Goal: Task Accomplishment & Management: Use online tool/utility

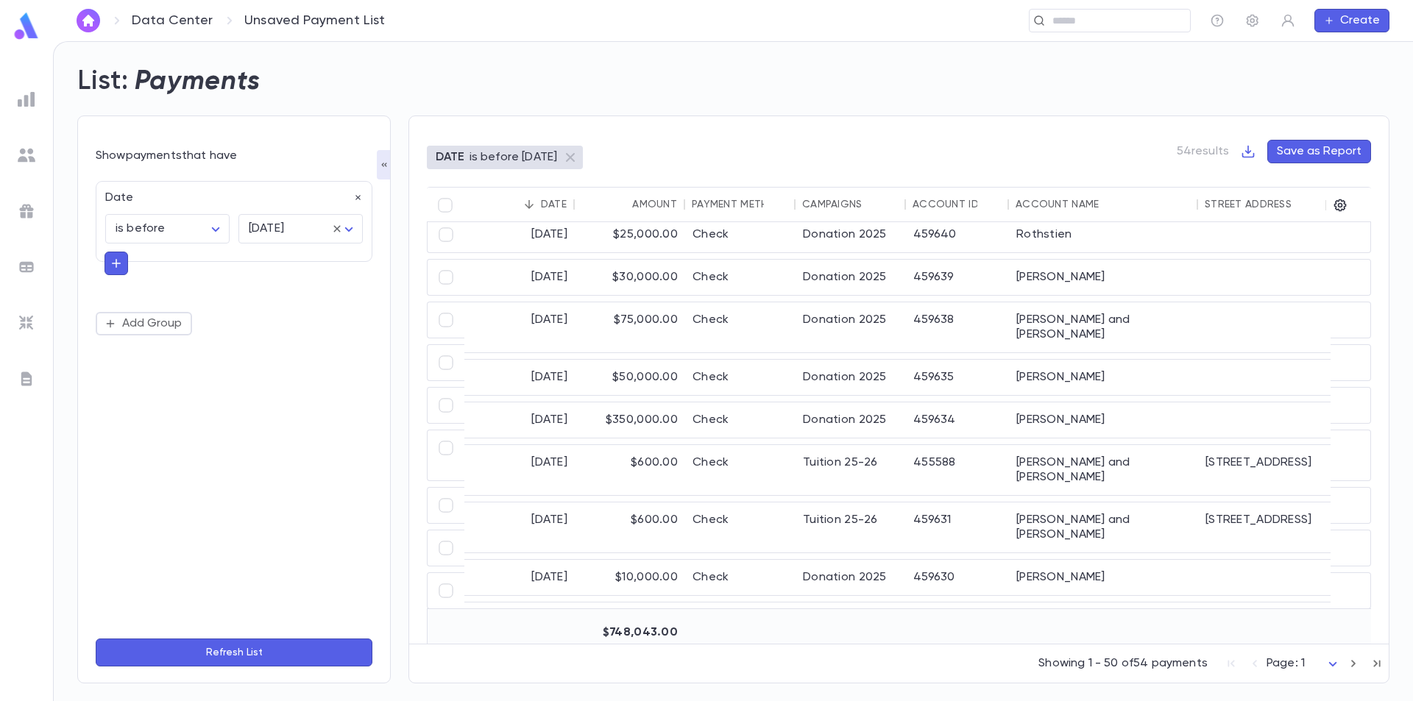
scroll to position [1878, 0]
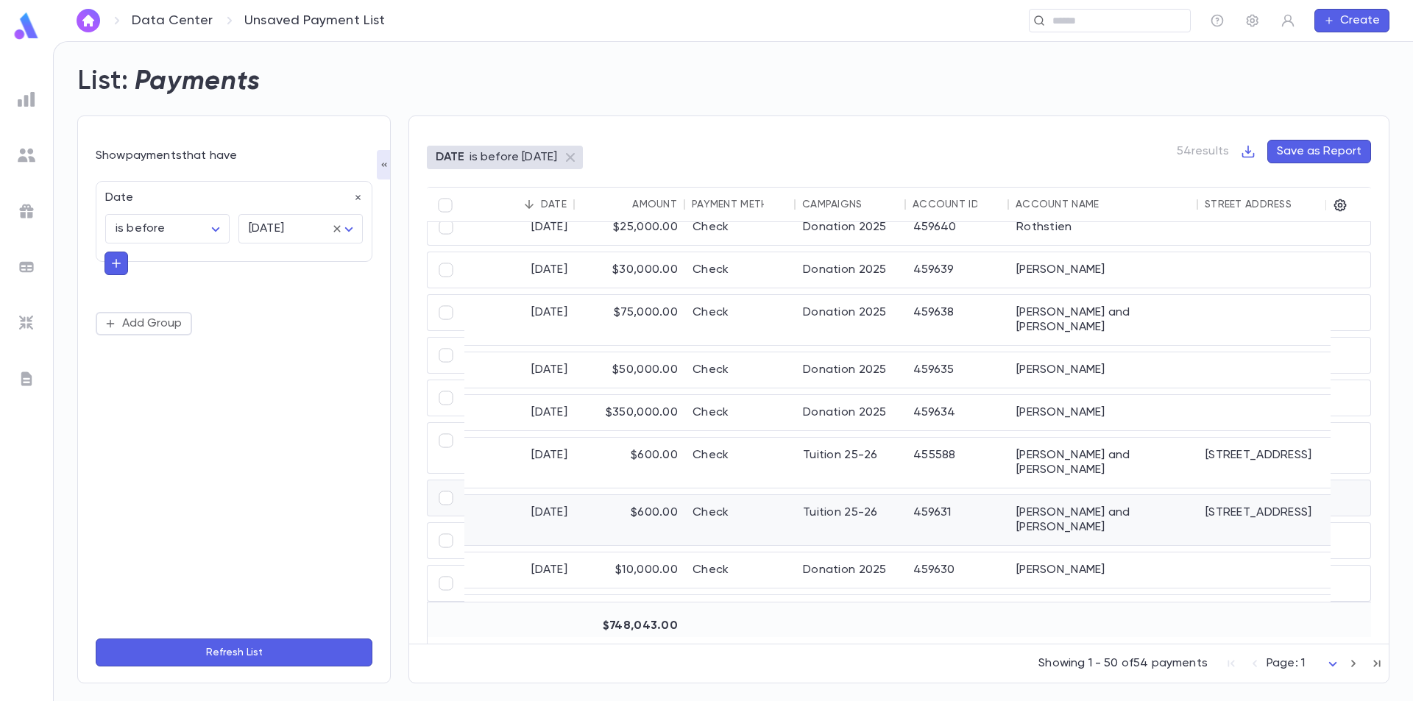
click at [682, 495] on div "$600.00" at bounding box center [630, 520] width 110 height 50
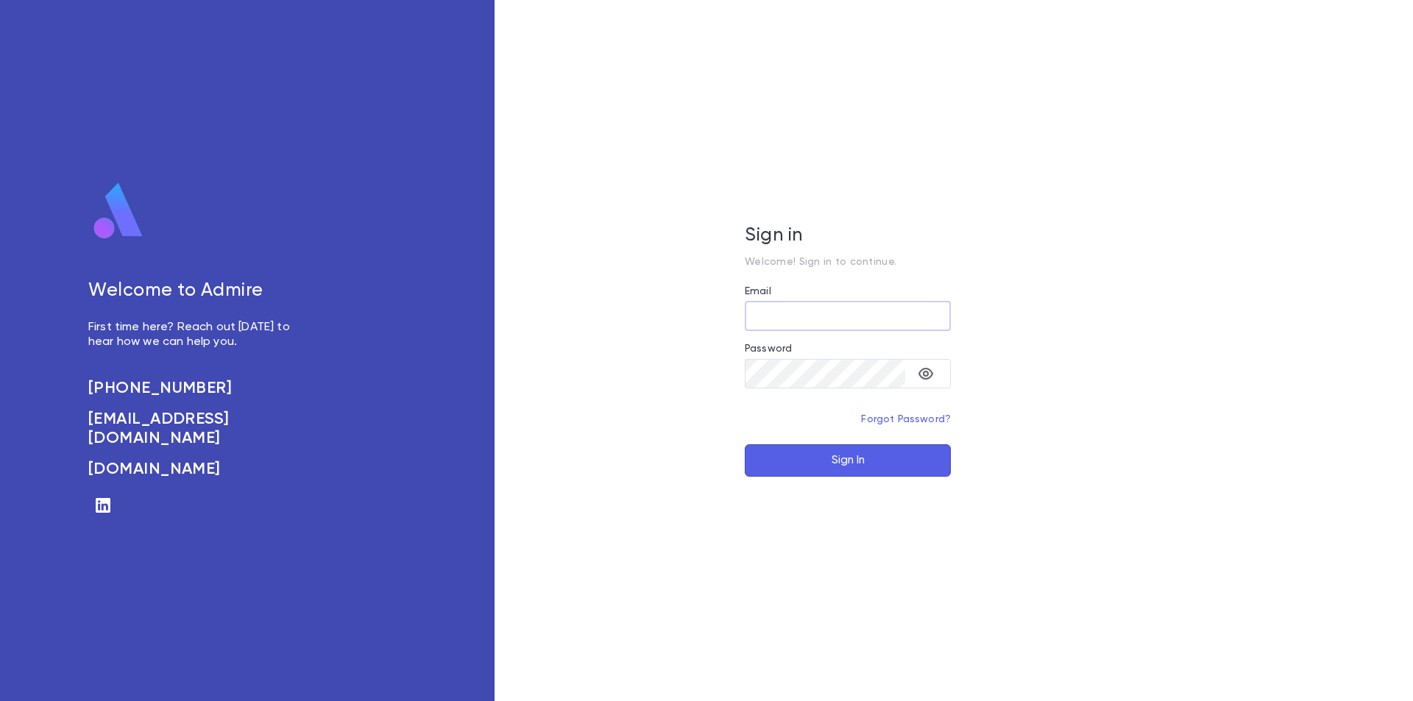
type input "**********"
click at [784, 468] on button "Sign In" at bounding box center [848, 460] width 206 height 32
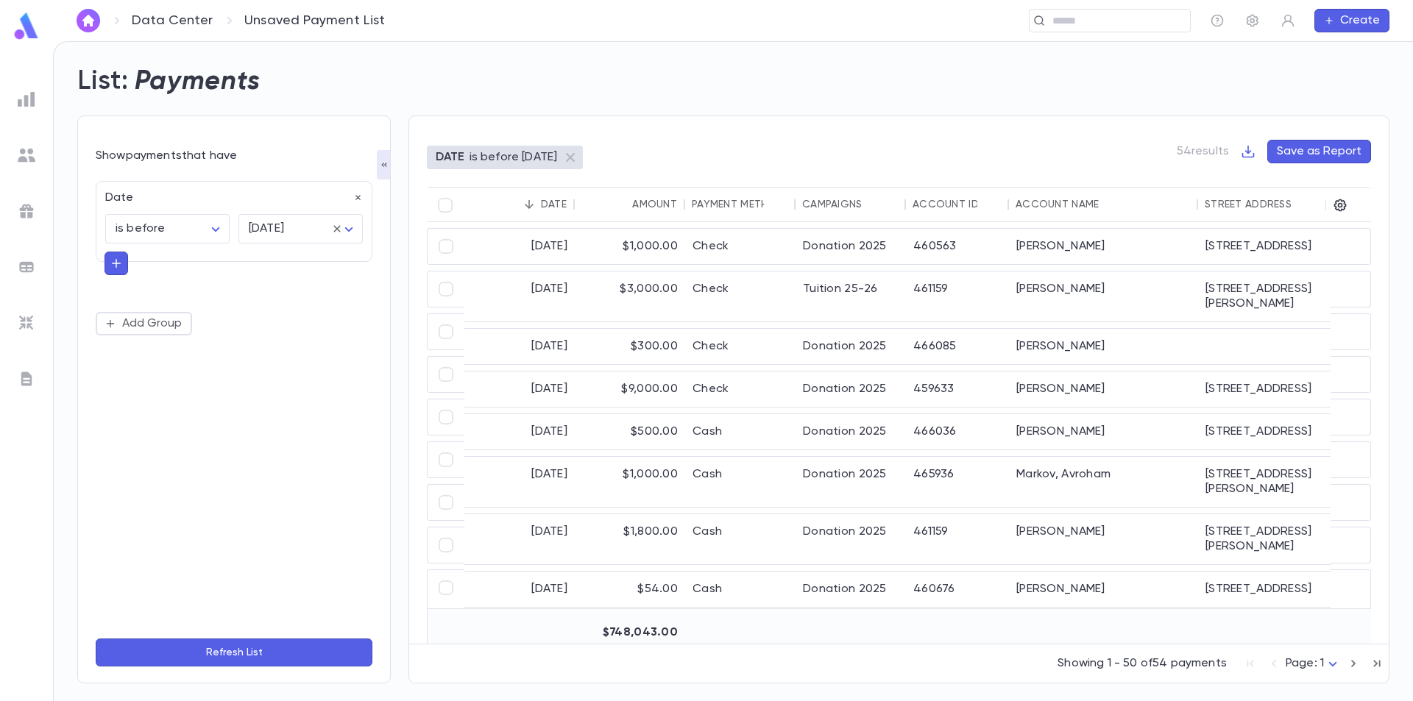
click at [29, 163] on div at bounding box center [26, 155] width 26 height 26
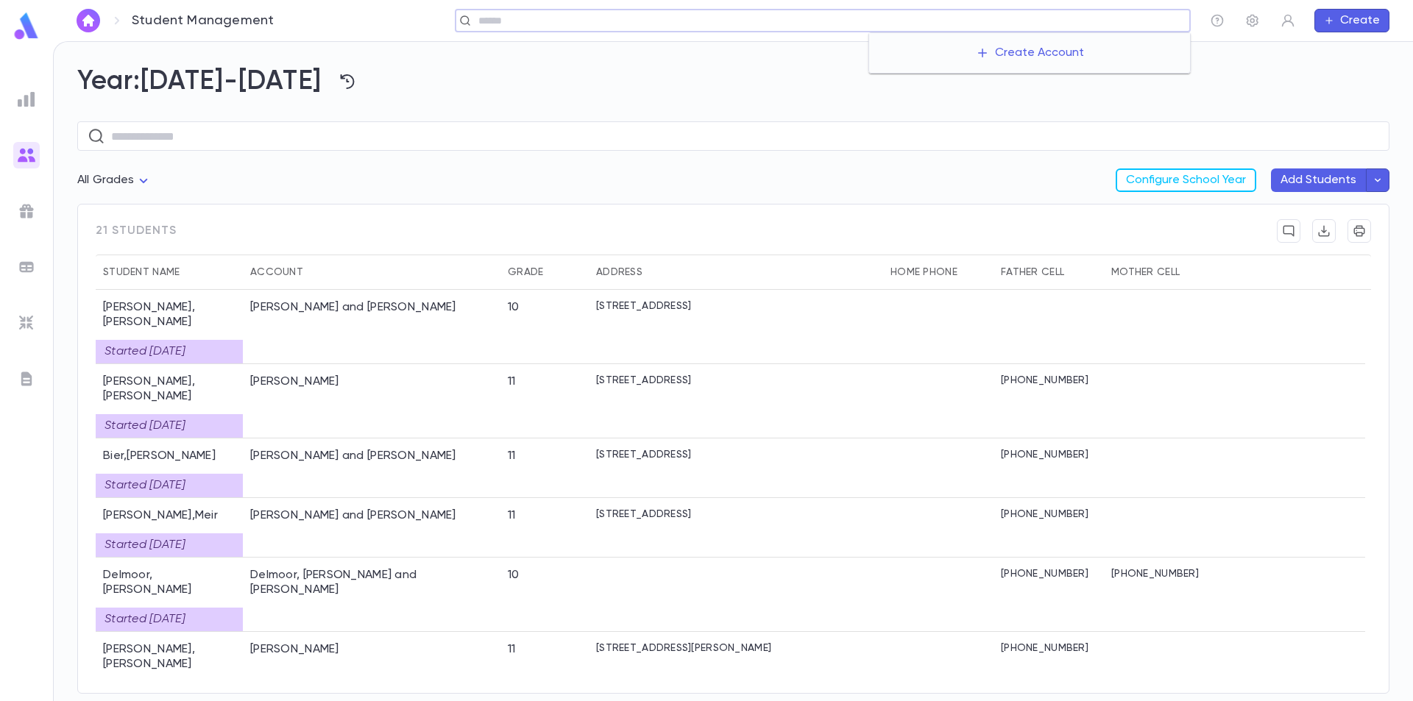
click at [1078, 15] on input "text" at bounding box center [829, 21] width 710 height 14
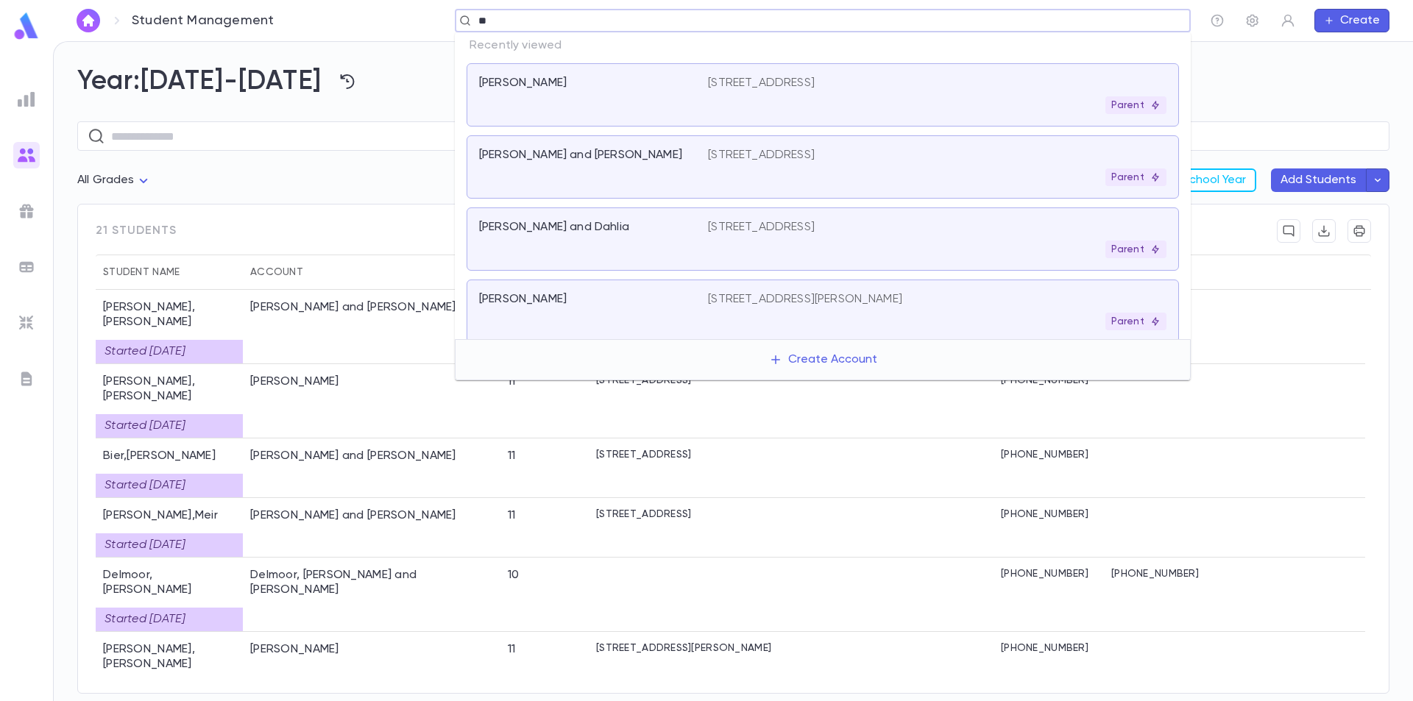
type input "***"
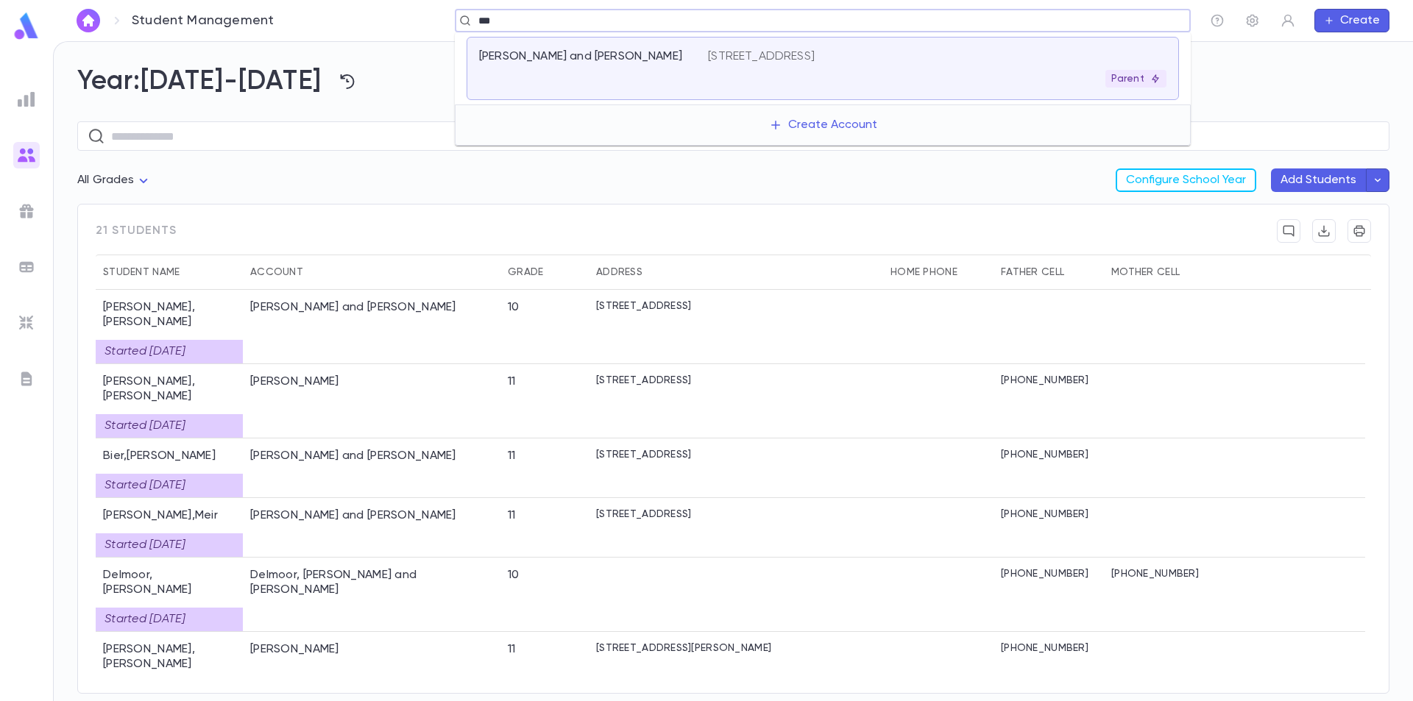
click at [724, 80] on div "Parent" at bounding box center [937, 79] width 458 height 18
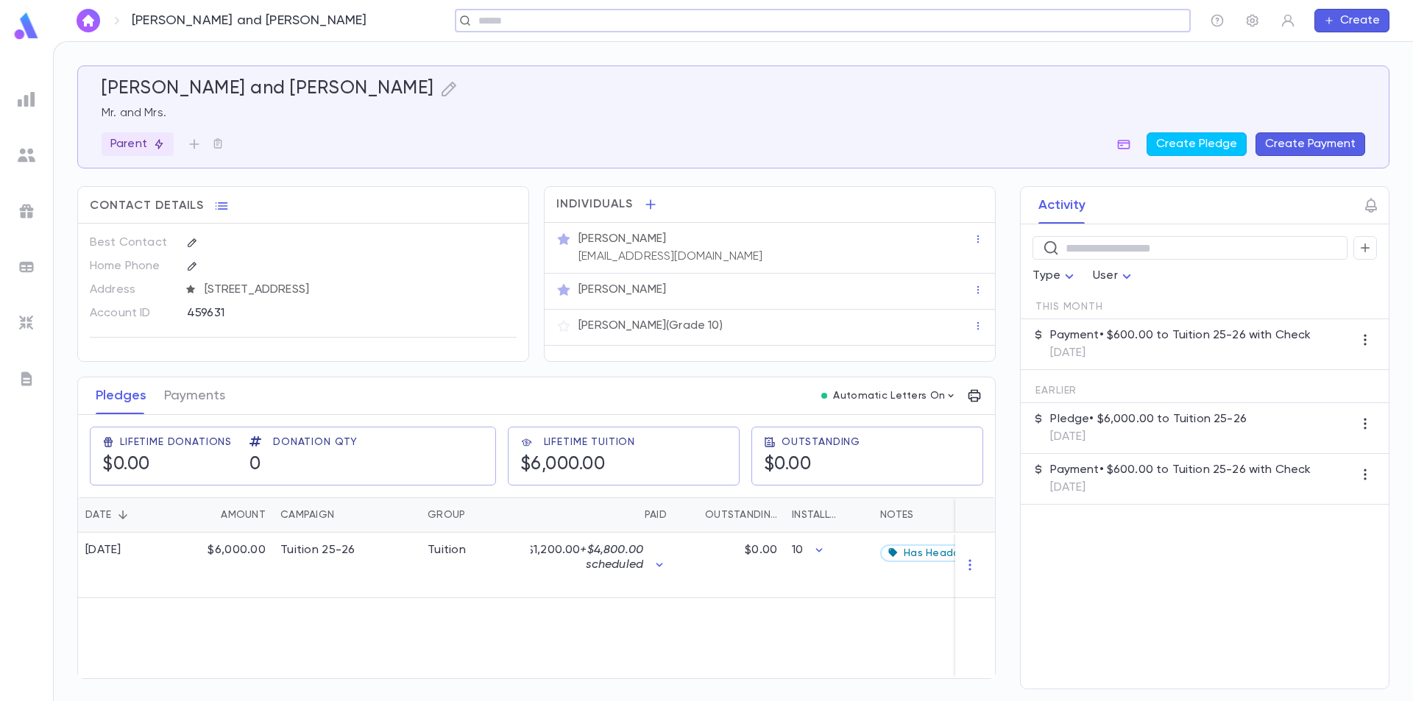
click at [666, 245] on p "[PERSON_NAME]" at bounding box center [622, 239] width 88 height 15
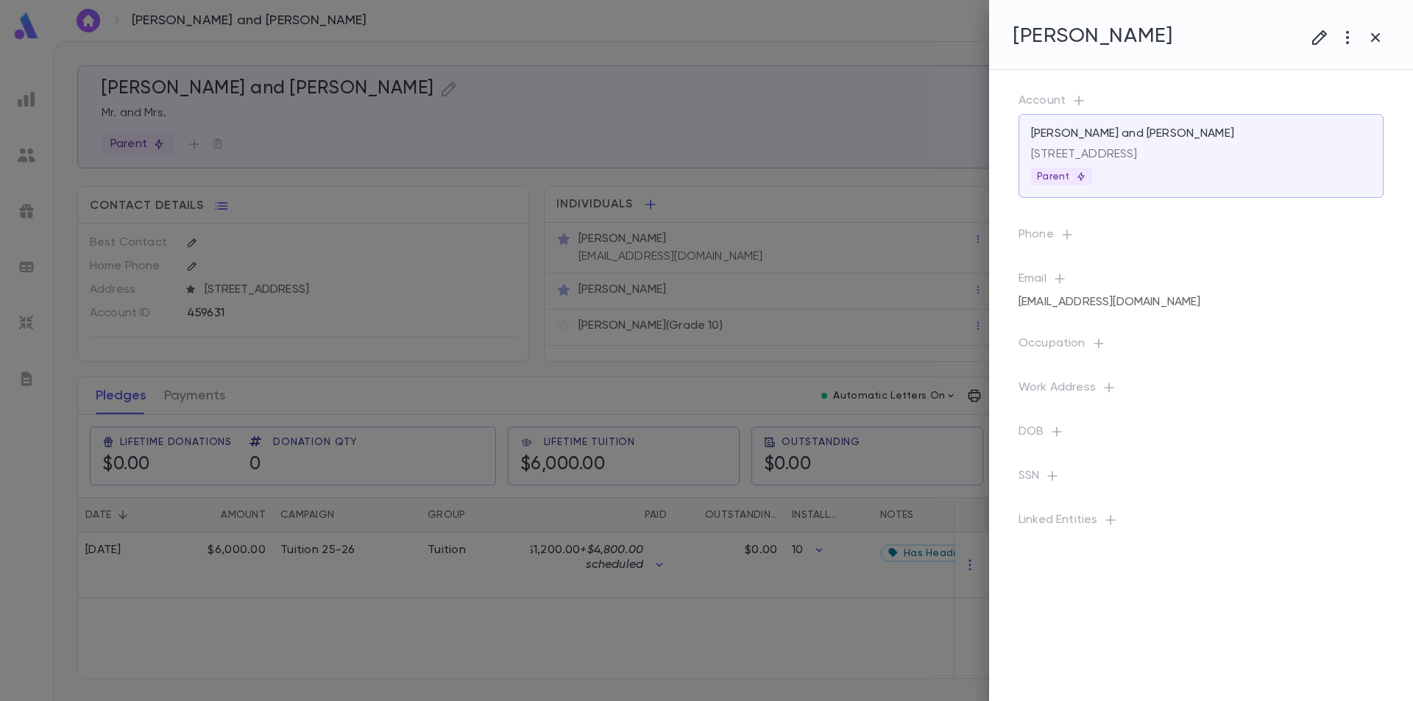
click at [1382, 36] on icon "button" at bounding box center [1375, 38] width 18 height 18
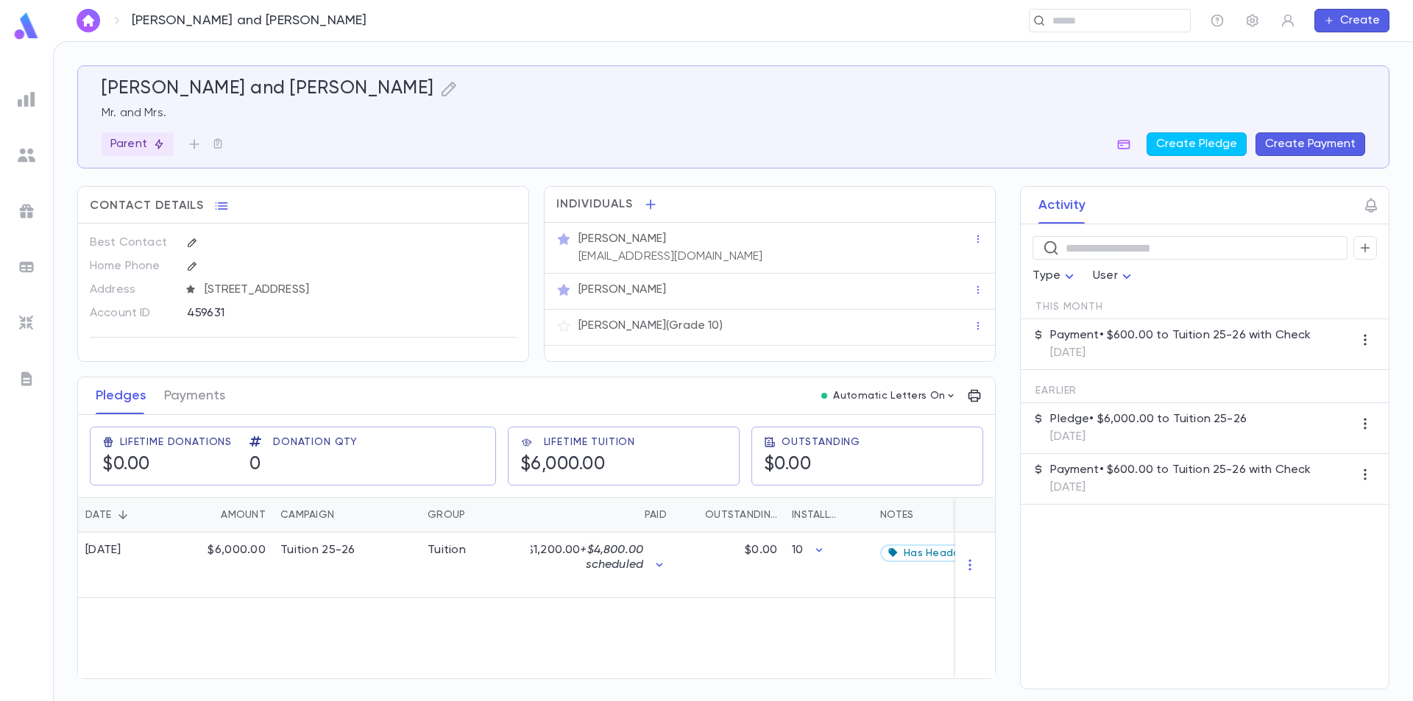
click at [1174, 351] on p "[DATE]" at bounding box center [1180, 353] width 260 height 15
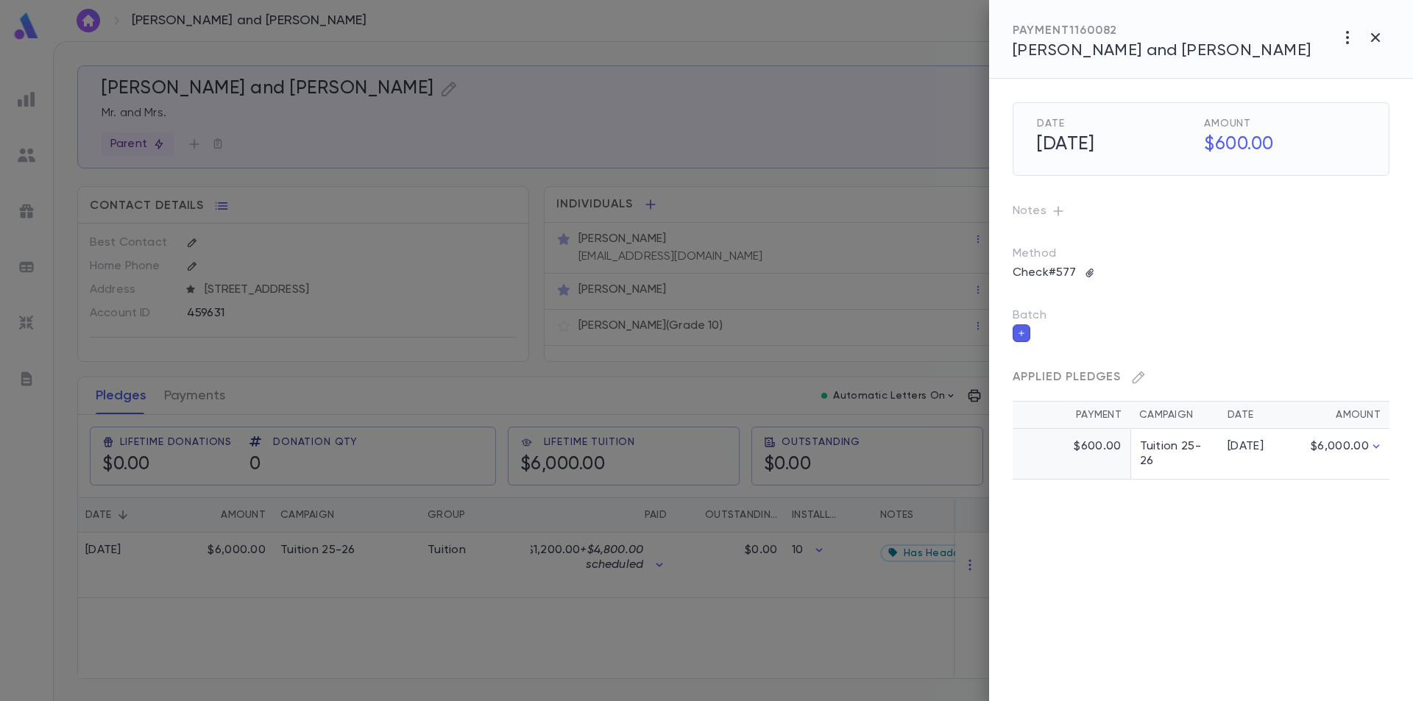
click at [778, 252] on div at bounding box center [706, 350] width 1413 height 701
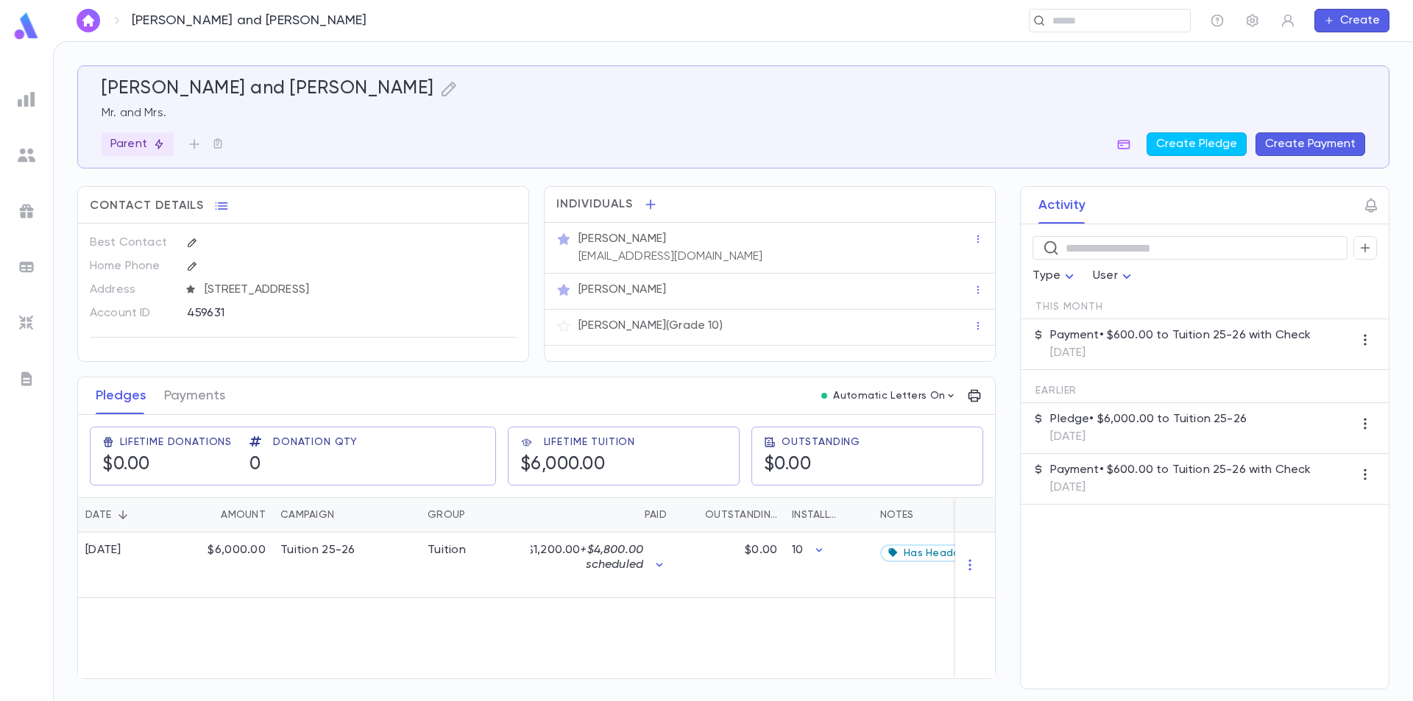
click at [778, 252] on div "[PERSON_NAME] [PERSON_NAME][EMAIL_ADDRESS][PERSON_NAME][DOMAIN_NAME]" at bounding box center [773, 246] width 397 height 35
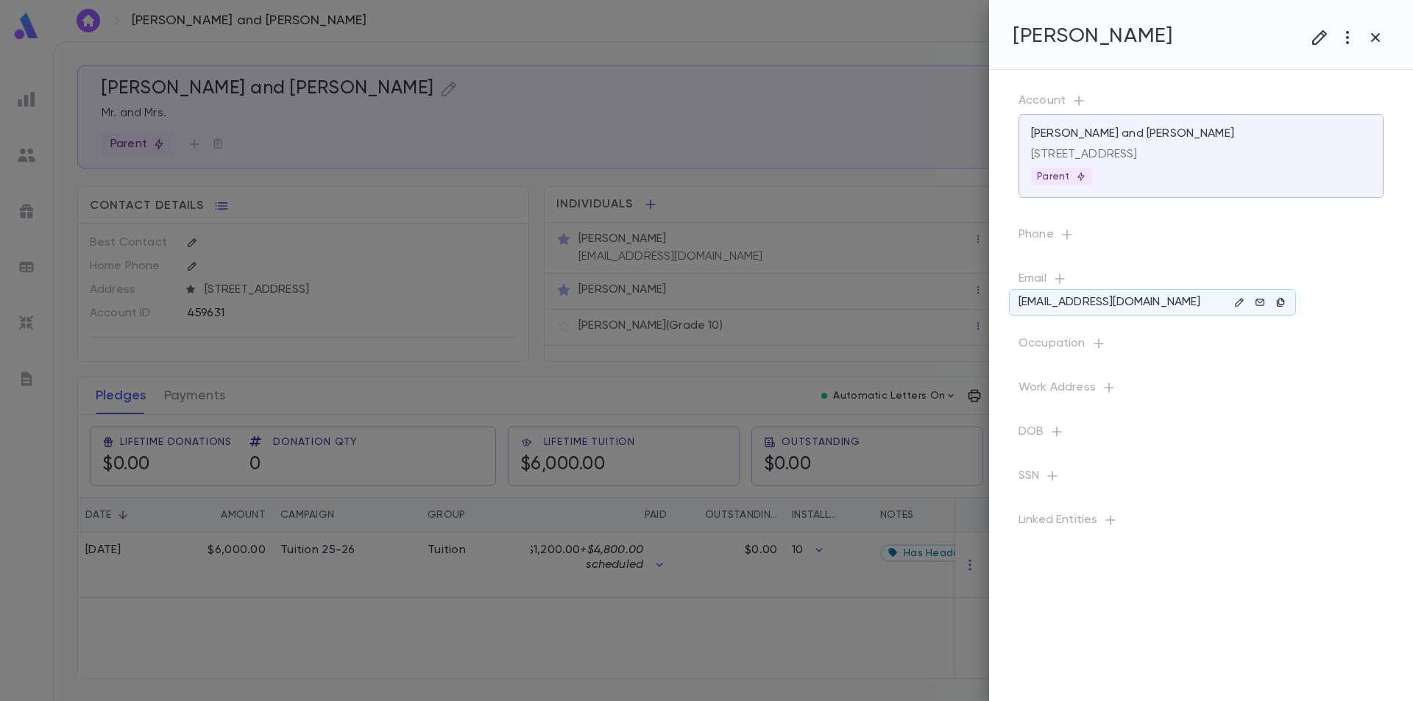
click at [1279, 302] on icon "button" at bounding box center [1280, 302] width 7 height 8
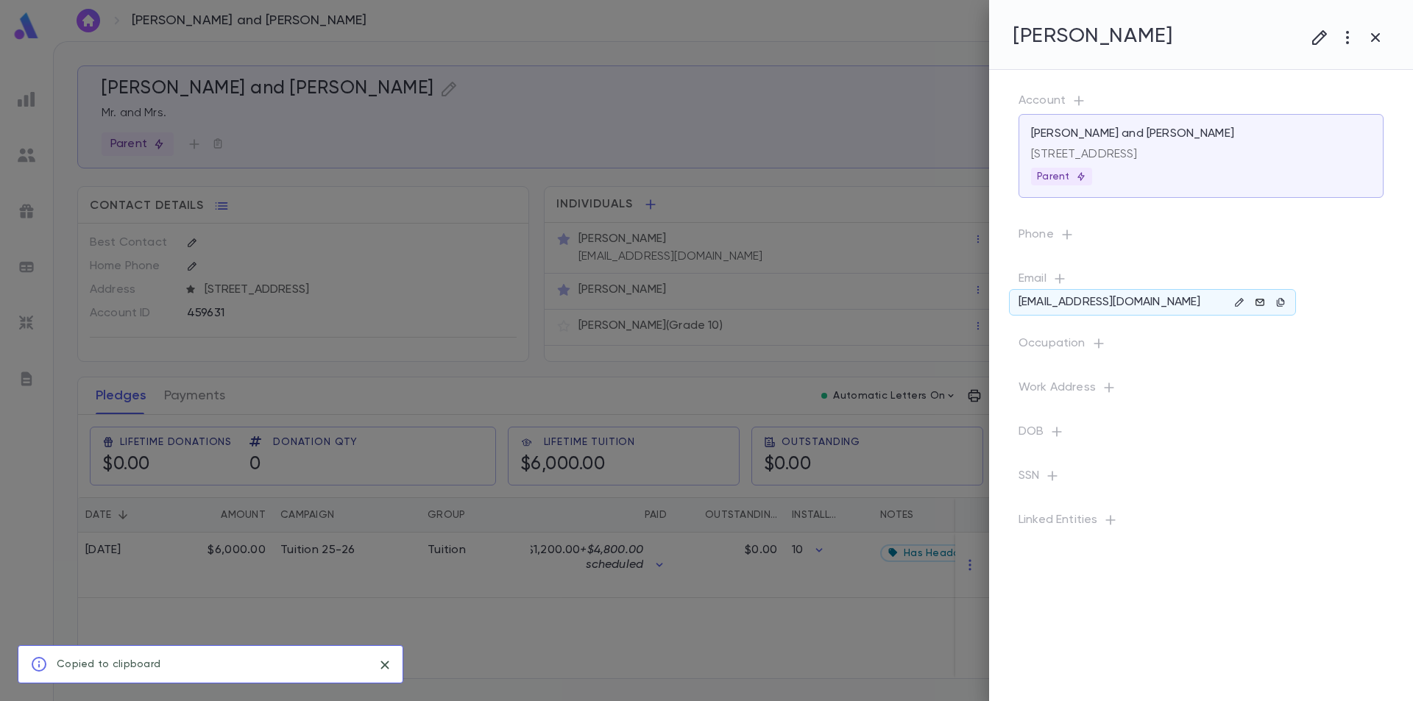
click at [1261, 302] on icon at bounding box center [1259, 302] width 10 height 10
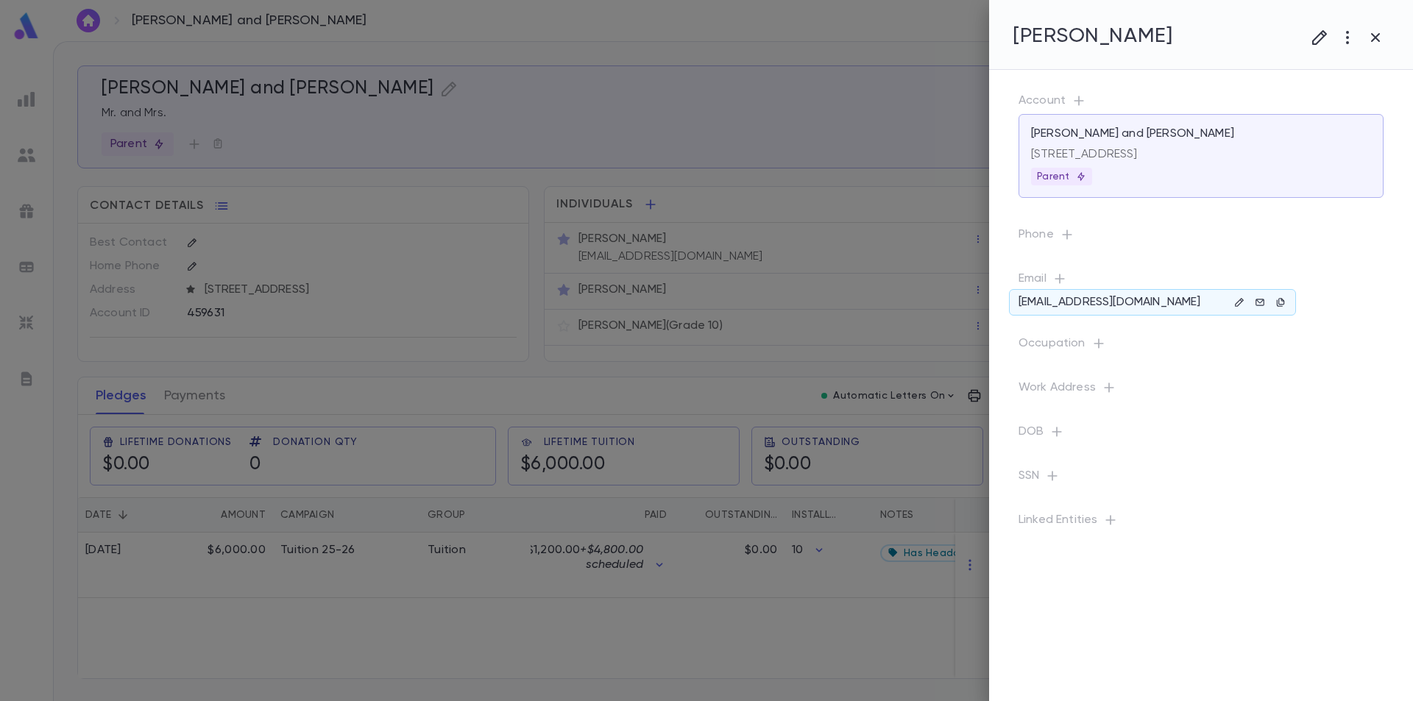
drag, startPoint x: 1145, startPoint y: 308, endPoint x: 1130, endPoint y: 308, distance: 14.7
click at [1130, 308] on p "[EMAIL_ADDRESS][DOMAIN_NAME]" at bounding box center [1109, 302] width 182 height 15
click at [1373, 43] on icon "button" at bounding box center [1375, 38] width 18 height 18
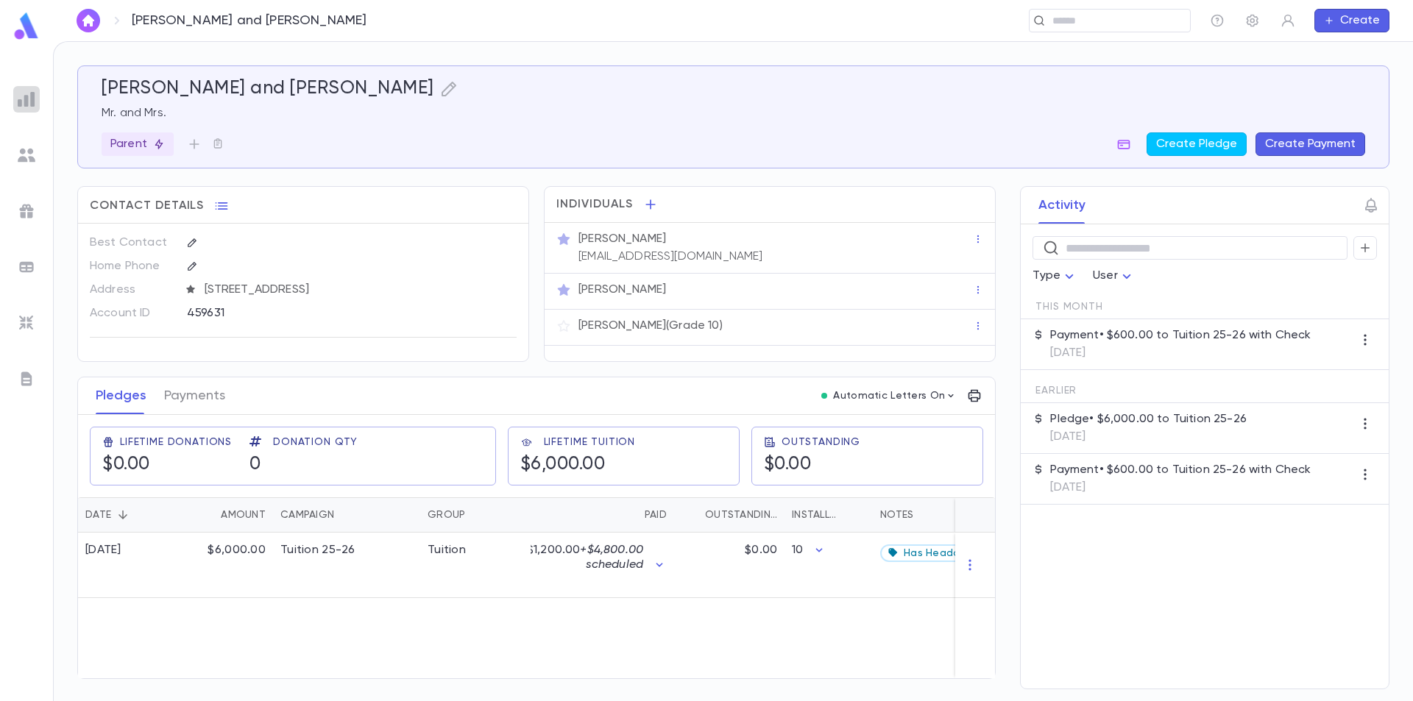
click at [30, 104] on img at bounding box center [27, 99] width 18 height 18
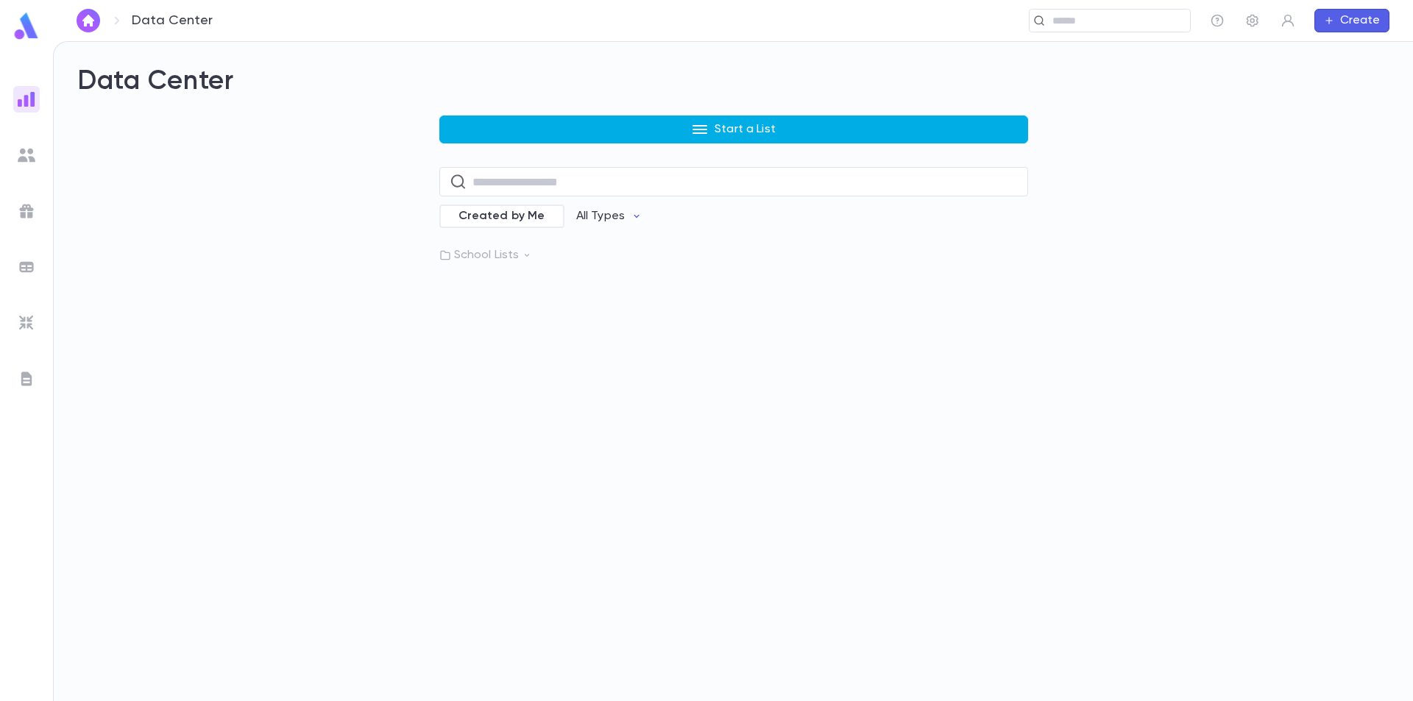
click at [646, 134] on button "Start a List" at bounding box center [733, 130] width 589 height 28
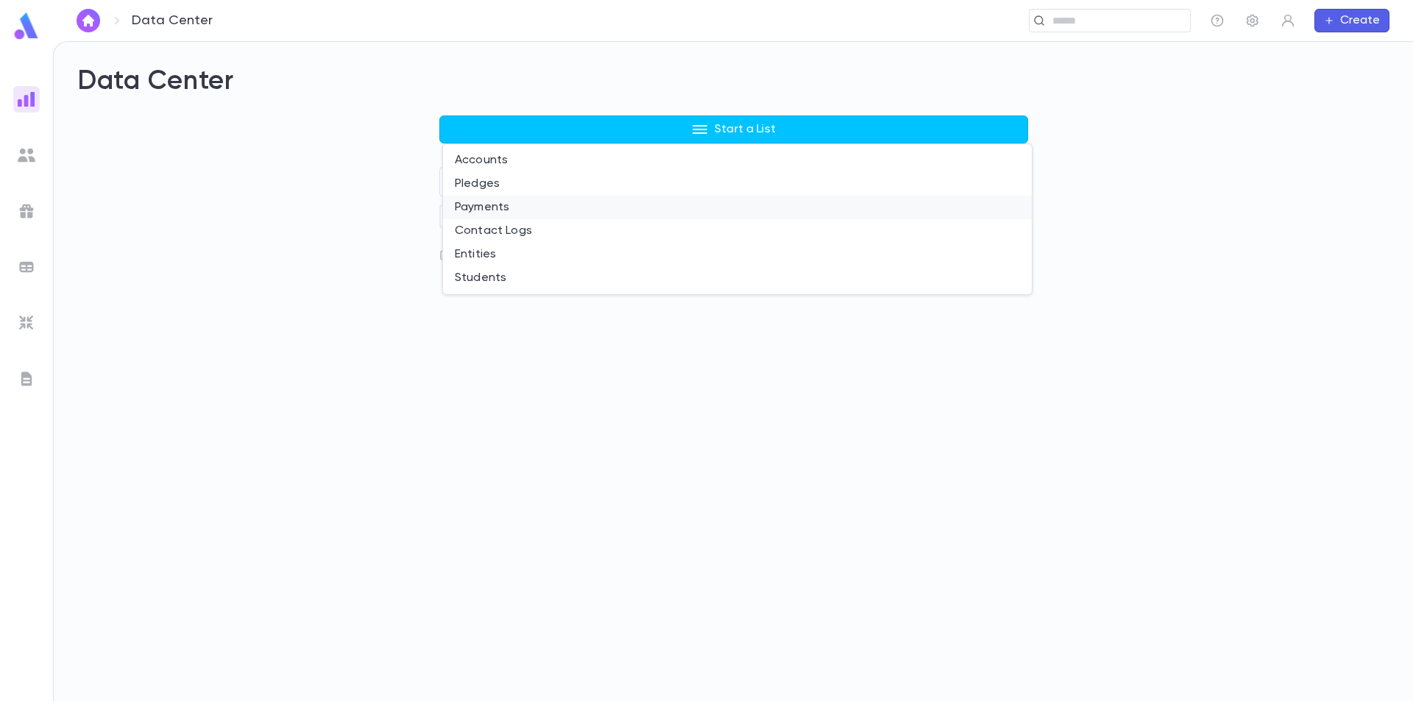
click at [501, 208] on li "Payments" at bounding box center [737, 208] width 589 height 24
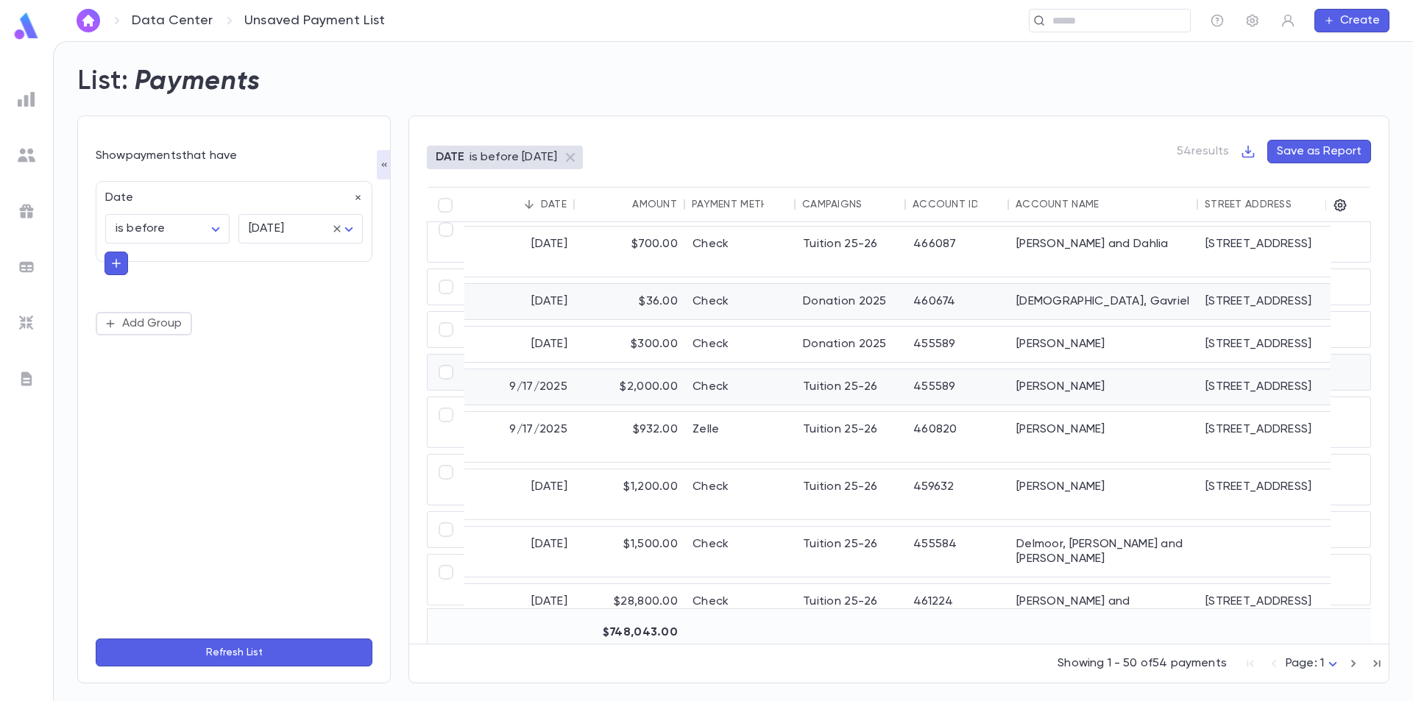
scroll to position [515, 0]
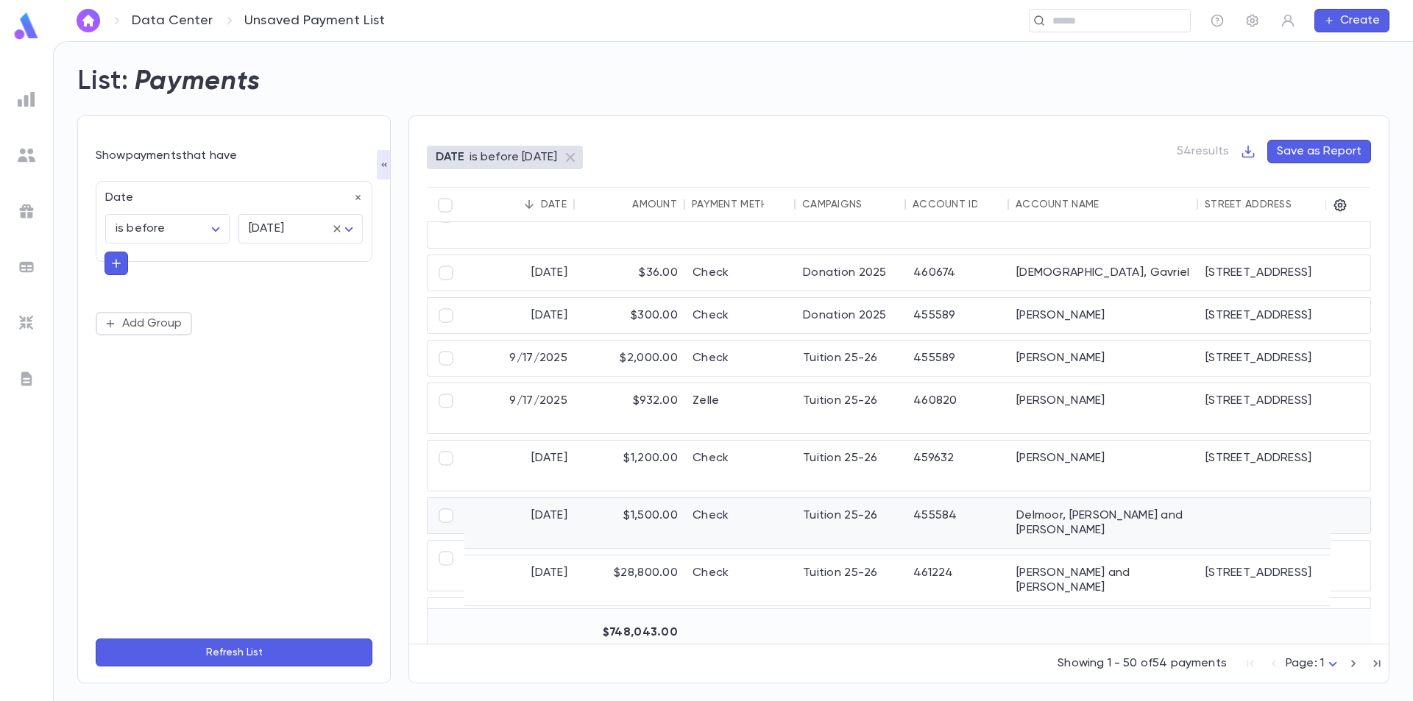
click at [980, 514] on div "455584" at bounding box center [957, 523] width 103 height 50
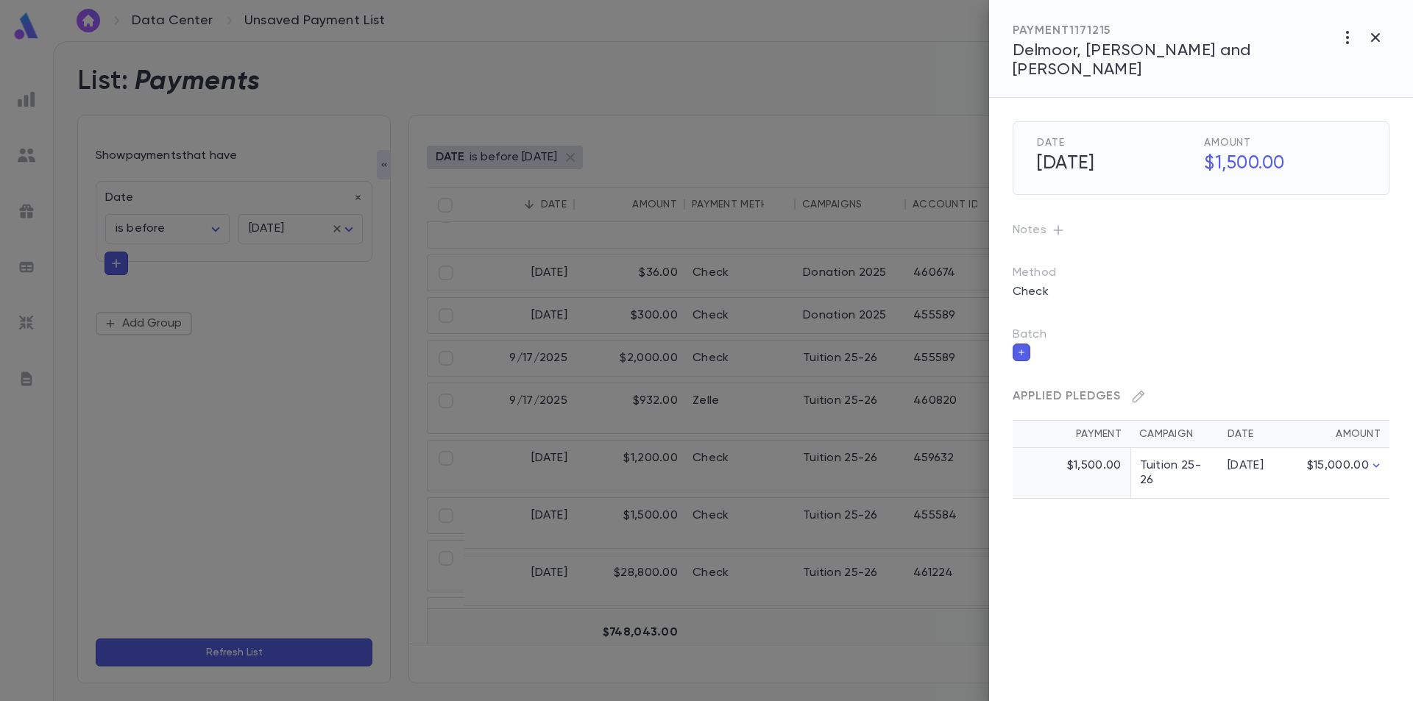
click at [1139, 54] on span "Delmoor, [PERSON_NAME] and [PERSON_NAME]" at bounding box center [1131, 60] width 238 height 35
click at [1374, 42] on icon "button" at bounding box center [1375, 38] width 18 height 18
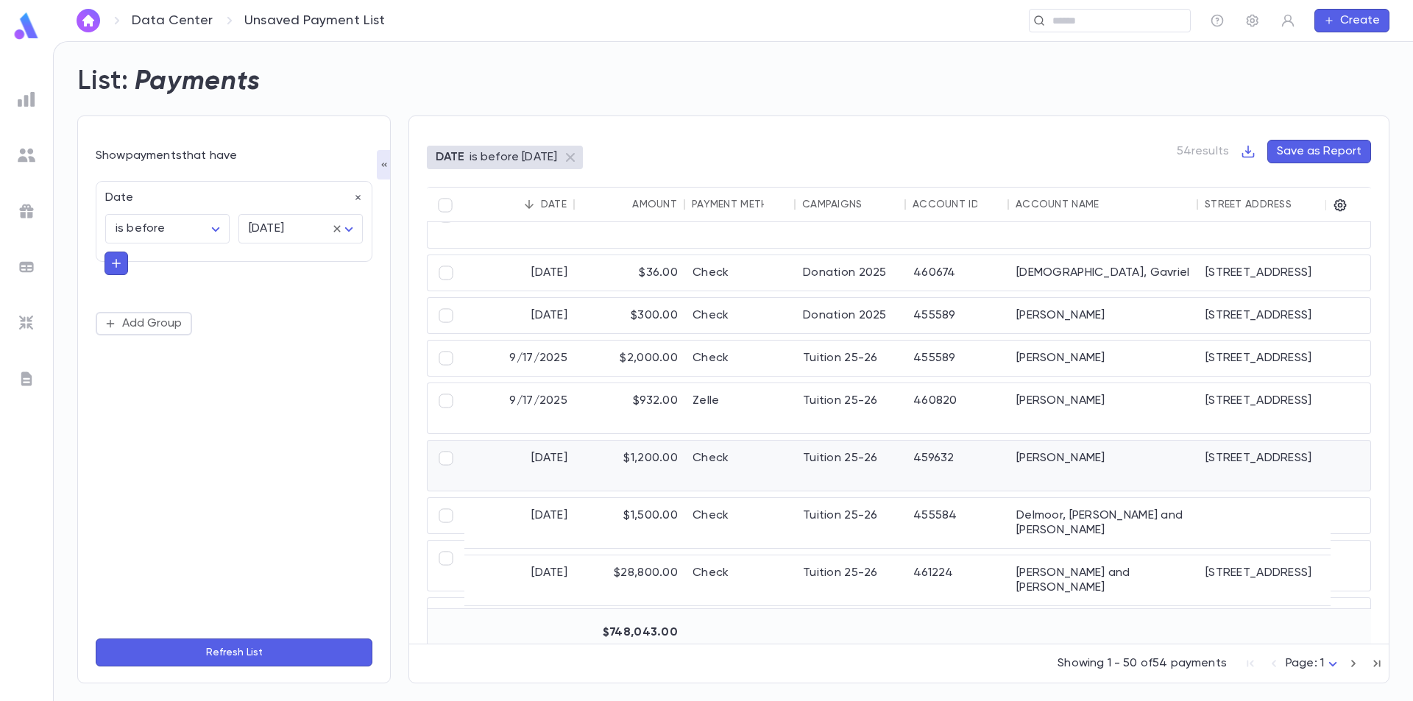
click at [756, 466] on div "Check" at bounding box center [740, 466] width 110 height 50
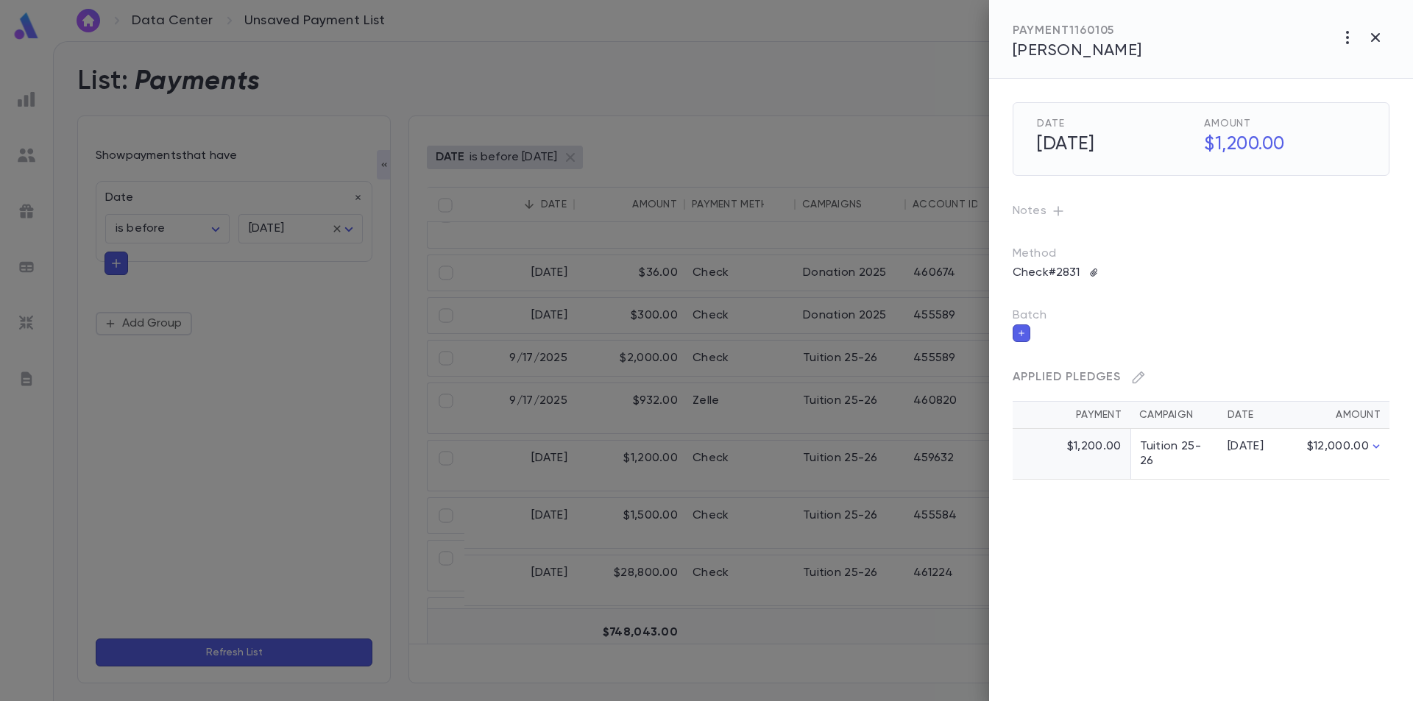
drag, startPoint x: 1067, startPoint y: 298, endPoint x: 1068, endPoint y: 286, distance: 11.8
click at [1067, 297] on div "Batch" at bounding box center [1189, 313] width 400 height 57
click at [1053, 54] on span "[PERSON_NAME]" at bounding box center [1076, 51] width 129 height 16
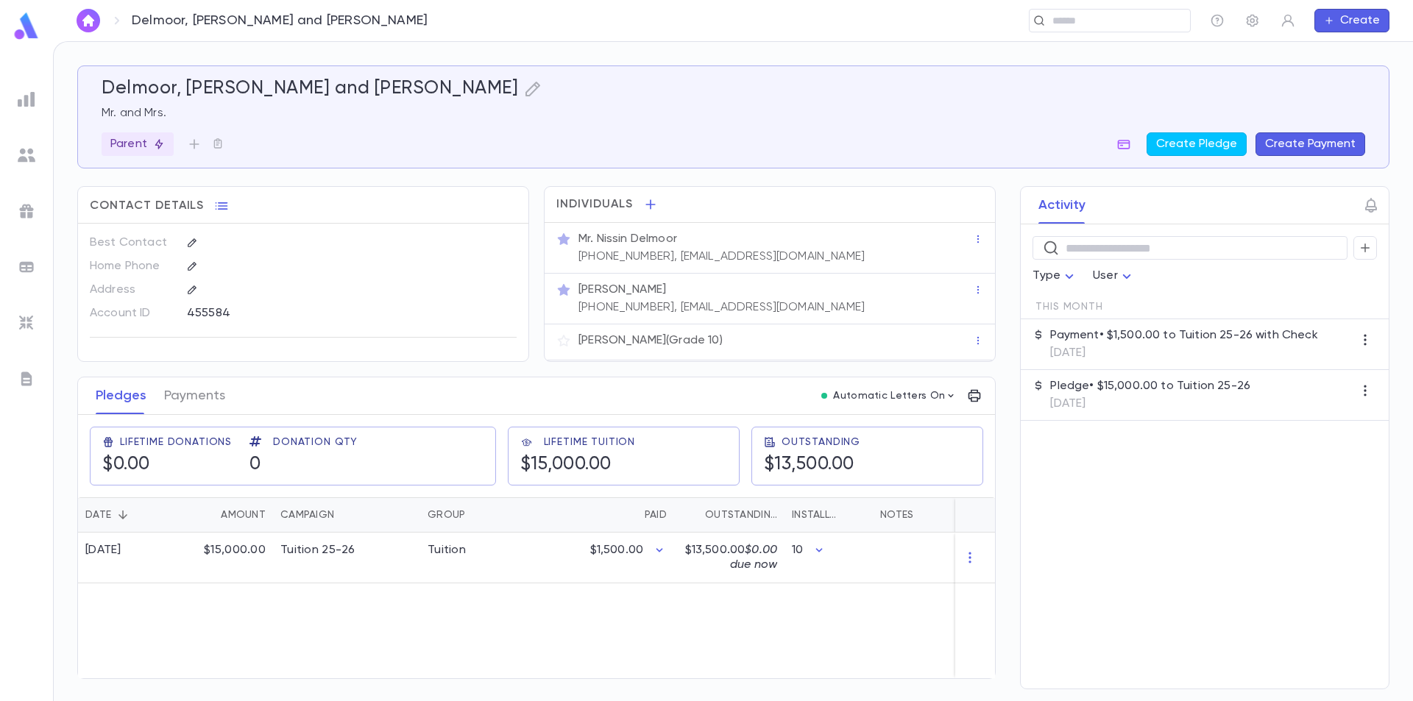
click at [1144, 350] on p "[DATE]" at bounding box center [1183, 353] width 267 height 15
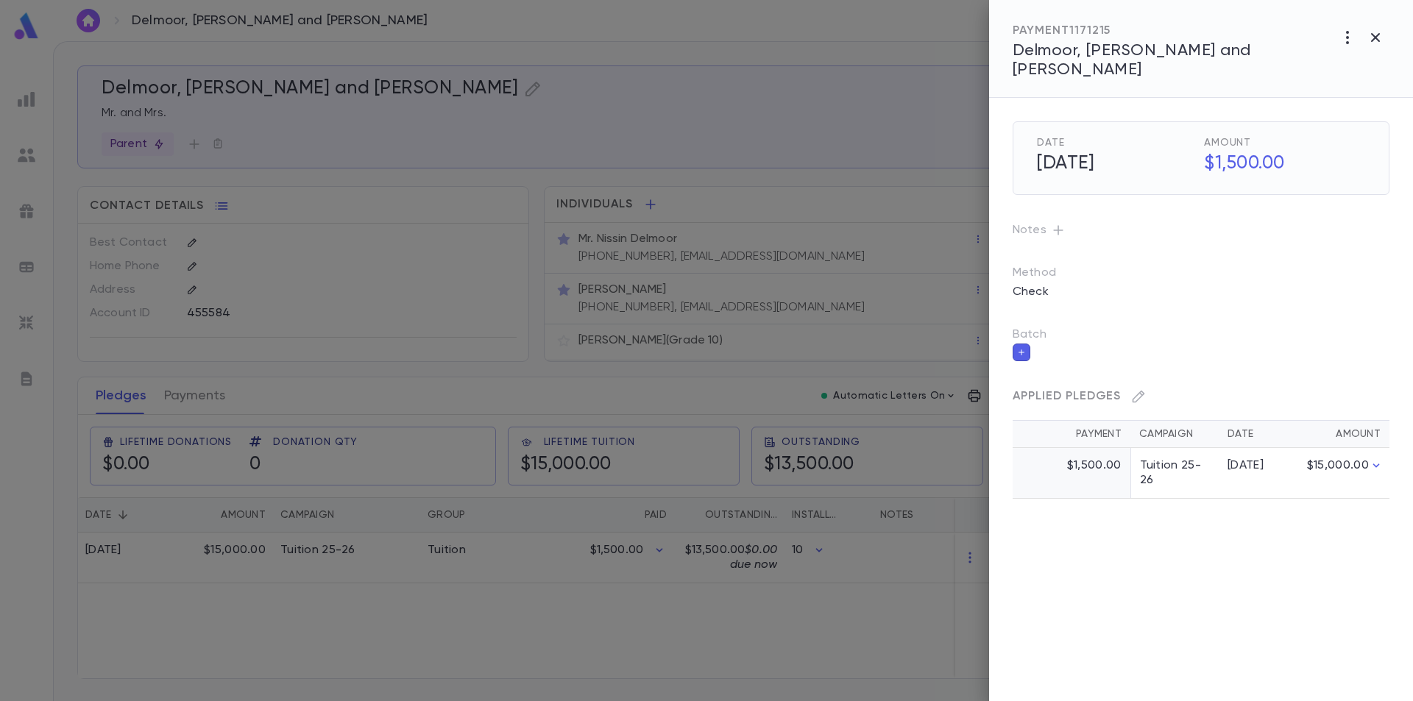
click at [858, 291] on div at bounding box center [706, 350] width 1413 height 701
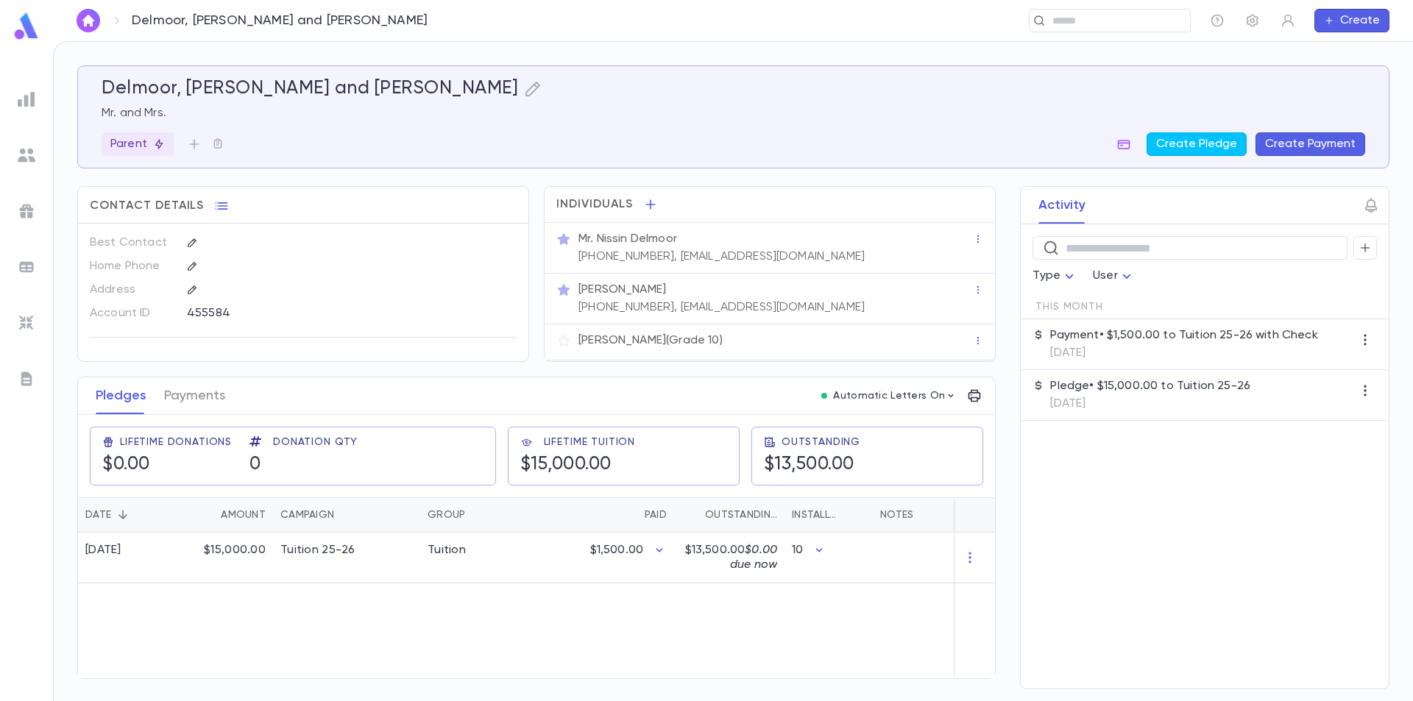
click at [843, 260] on div "Mr. Nissin Delmoor (475) 208-7932, sdelmoor@gmail.com" at bounding box center [773, 246] width 397 height 35
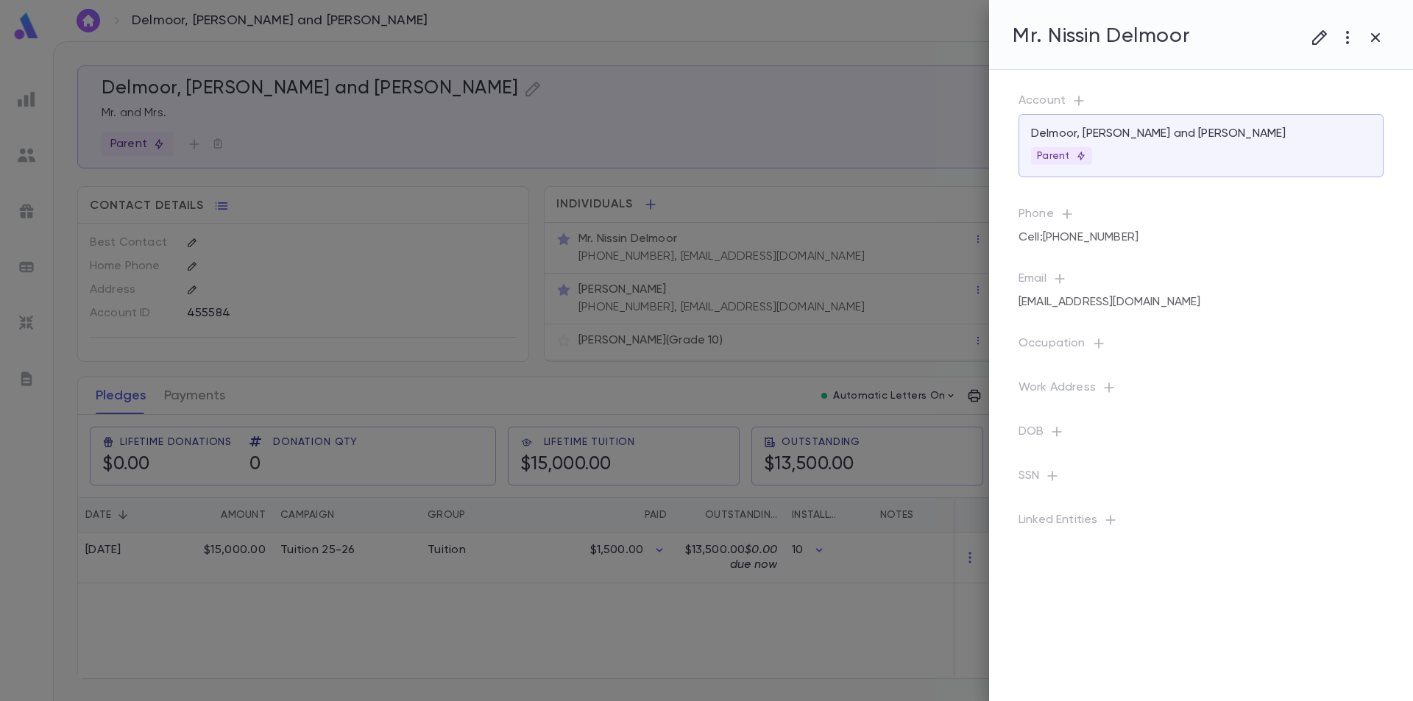
click at [1377, 44] on icon "button" at bounding box center [1375, 38] width 18 height 18
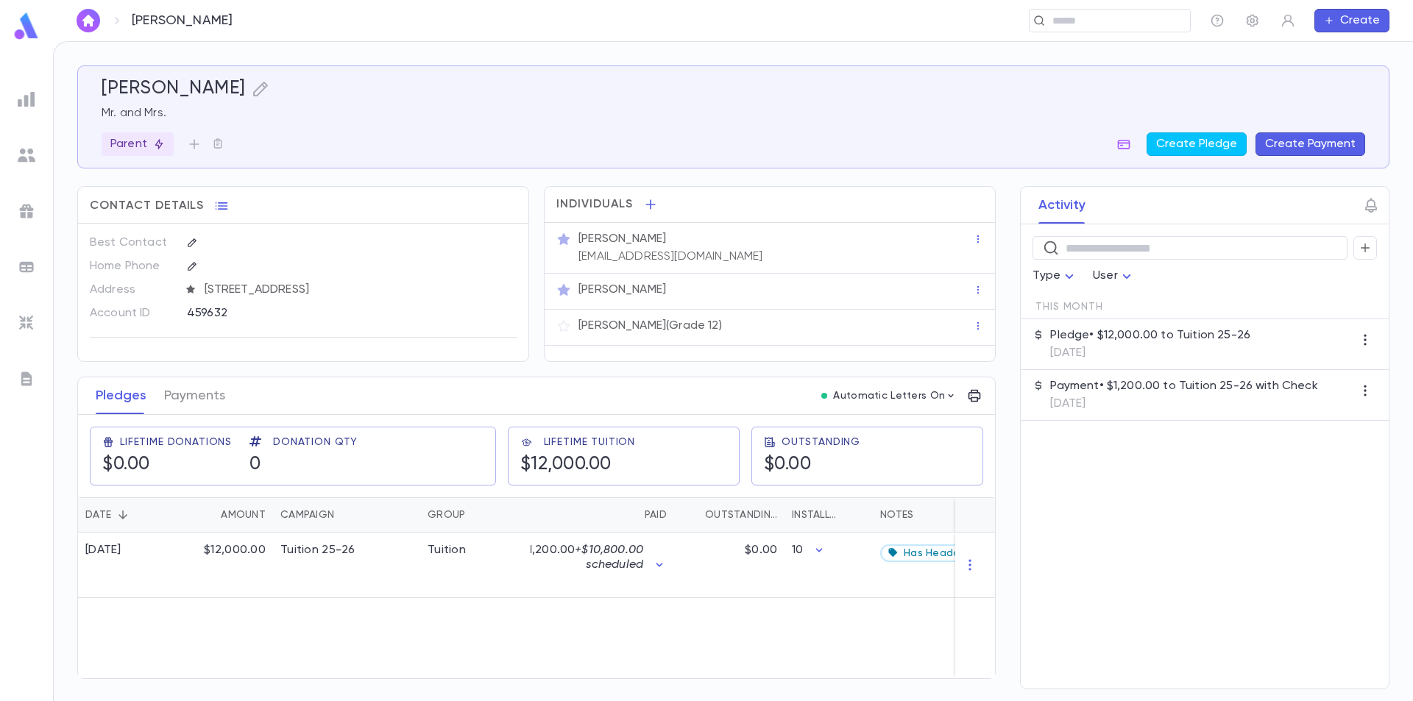
click at [734, 261] on div "Mr. Avrohom Mauer asmauer@verizon.net" at bounding box center [773, 246] width 397 height 35
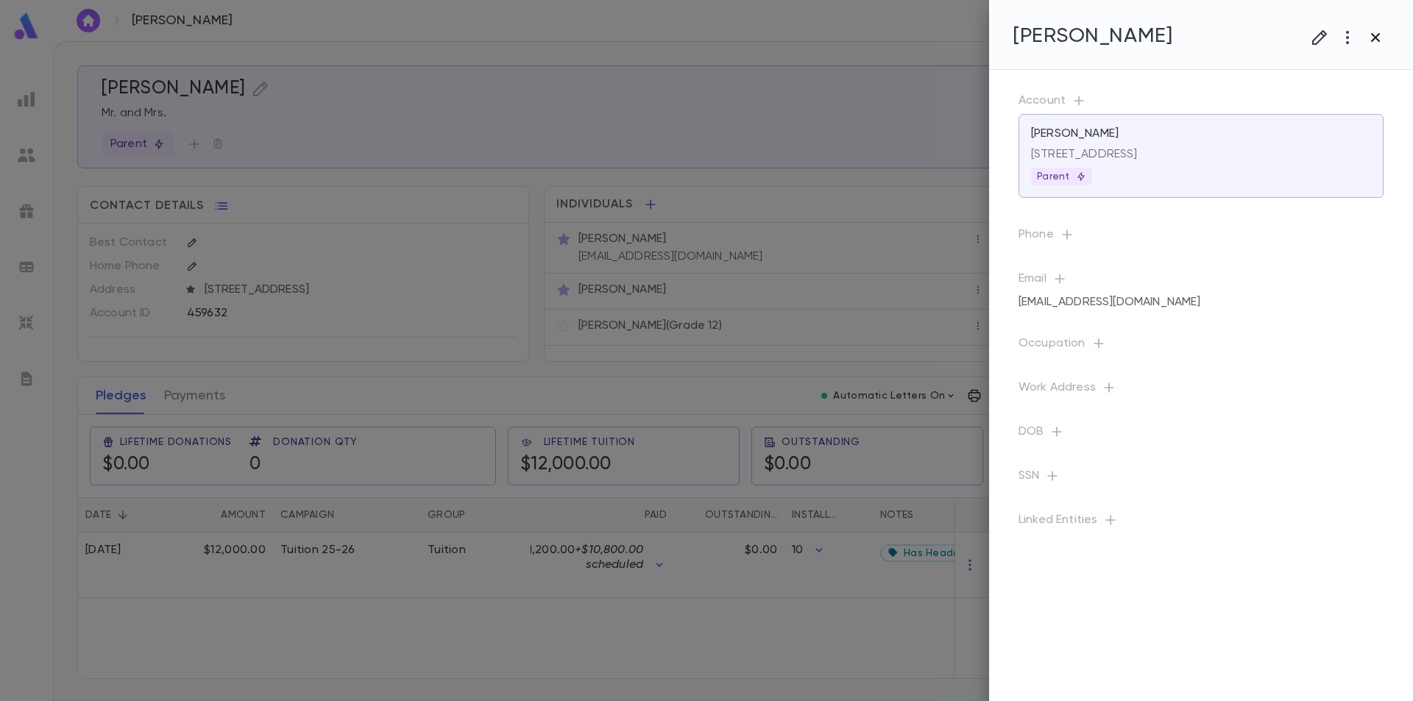
click at [1379, 38] on icon "button" at bounding box center [1375, 38] width 18 height 18
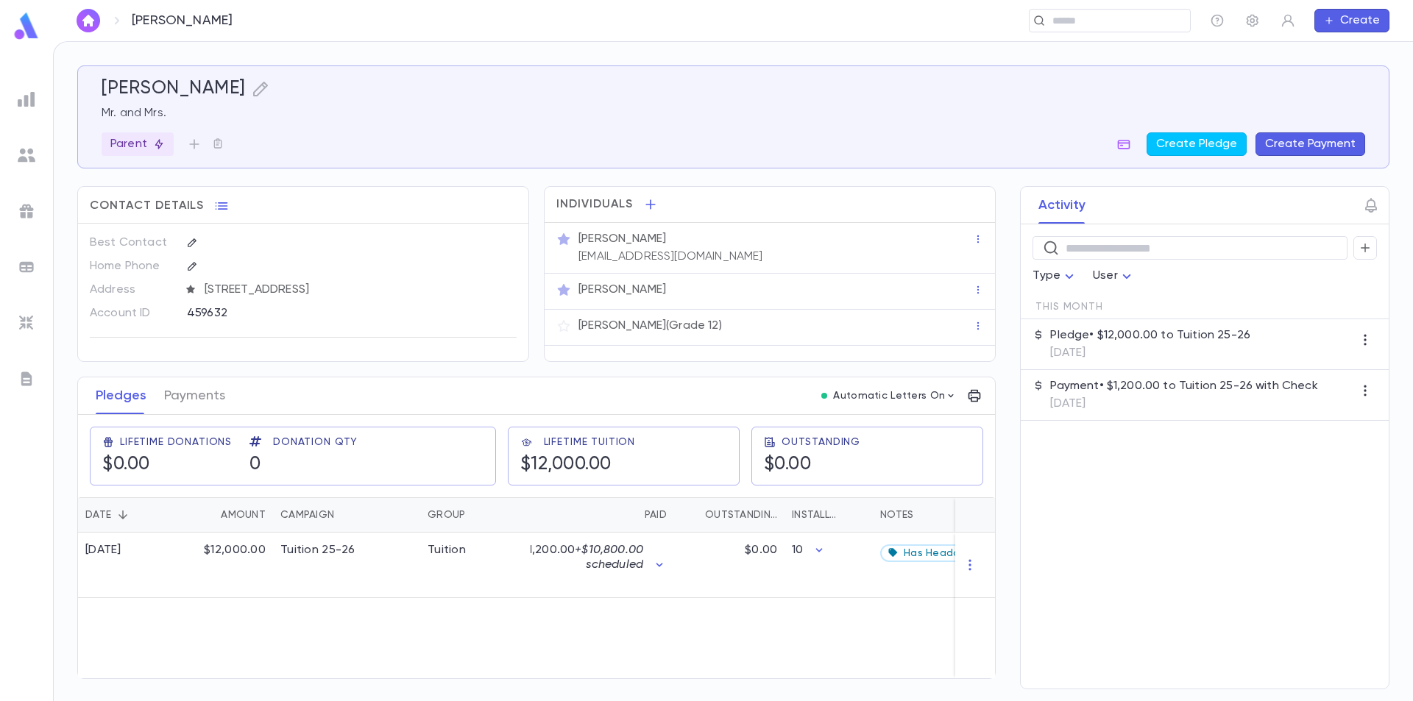
click at [1137, 386] on p "Payment • $1,200.00 to Tuition 25-26 with Check" at bounding box center [1183, 386] width 267 height 15
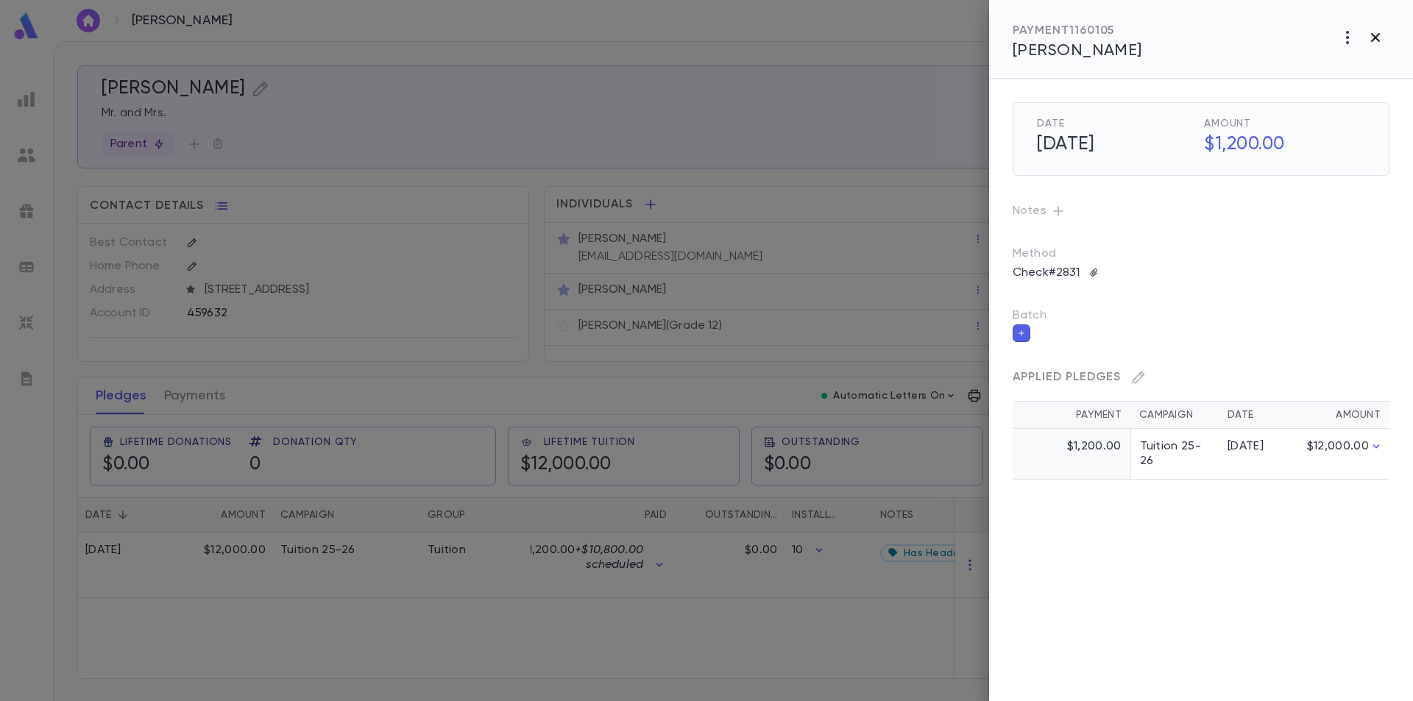
click at [1373, 35] on icon "button" at bounding box center [1375, 37] width 9 height 9
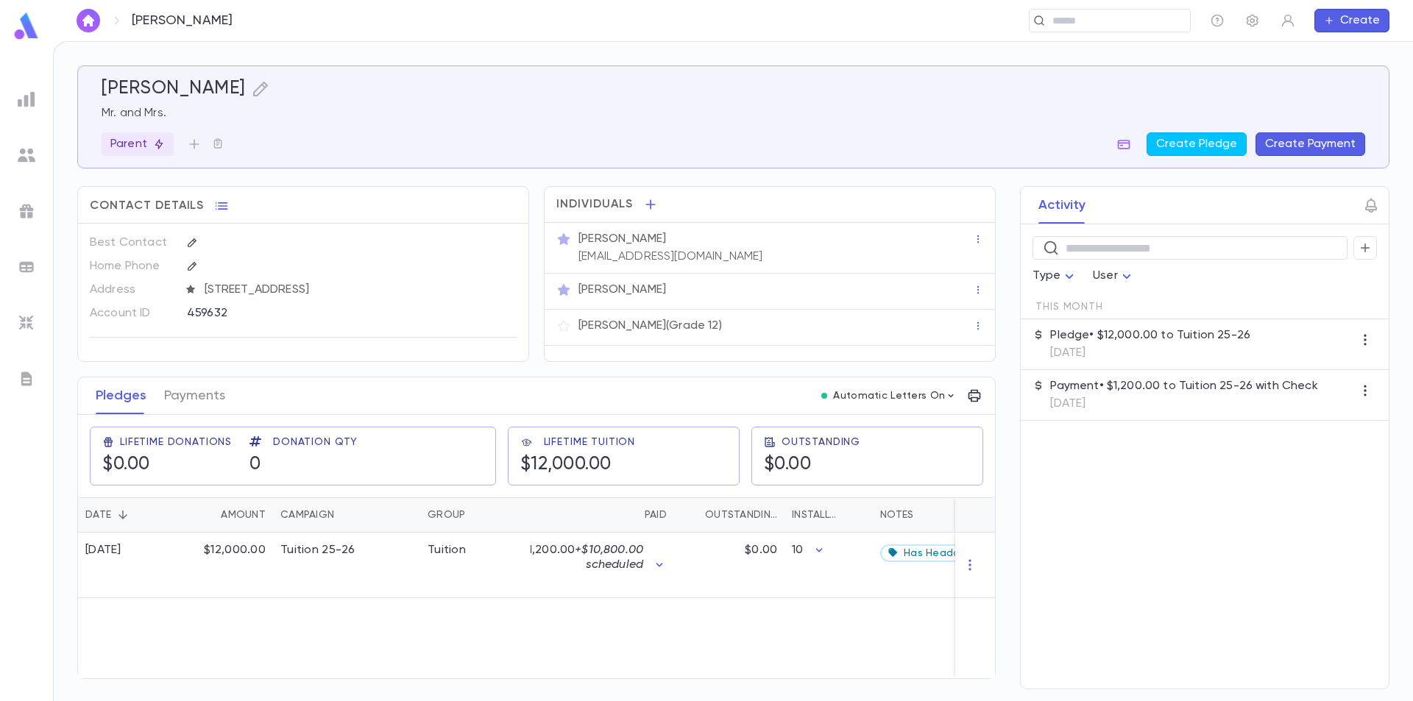
click at [702, 252] on div "Mr. Avrohom Mauer asmauer@verizon.net" at bounding box center [773, 246] width 397 height 35
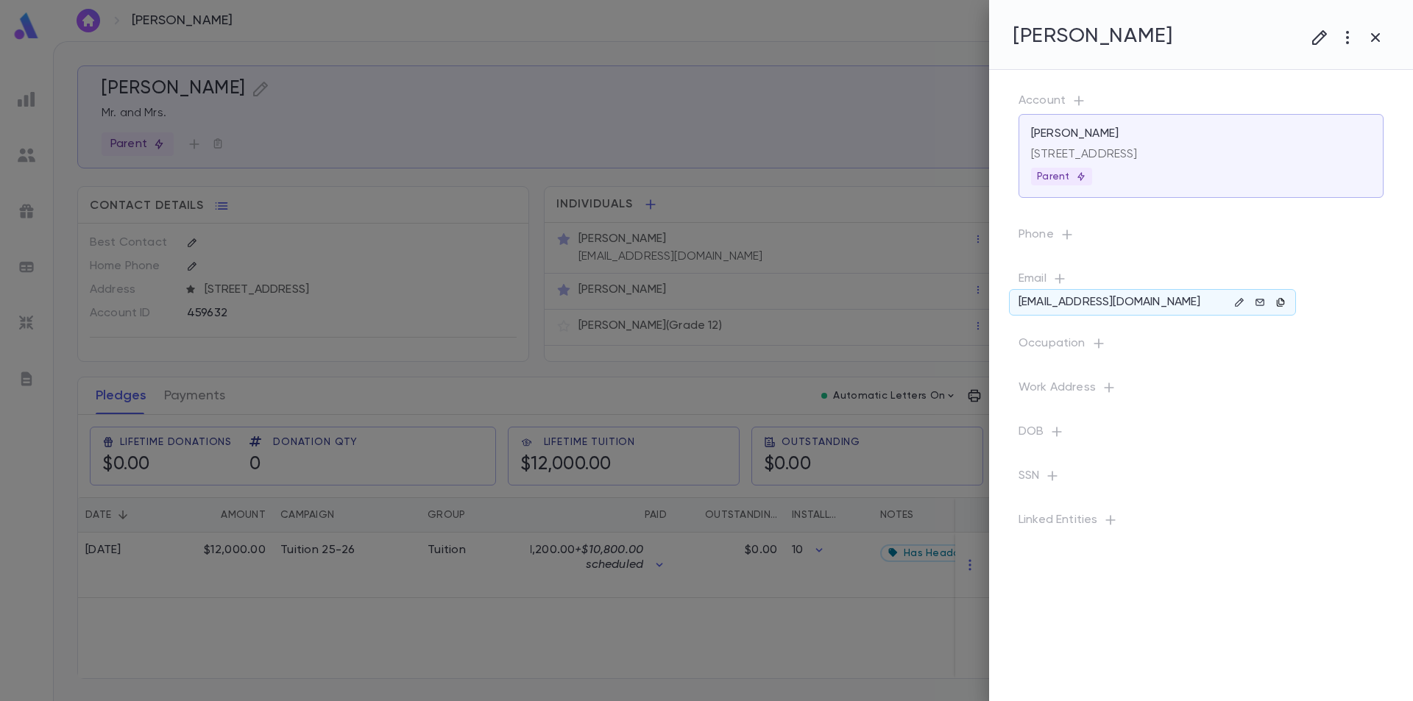
click at [1278, 308] on icon "button" at bounding box center [1280, 302] width 10 height 10
